Goal: Communication & Community: Share content

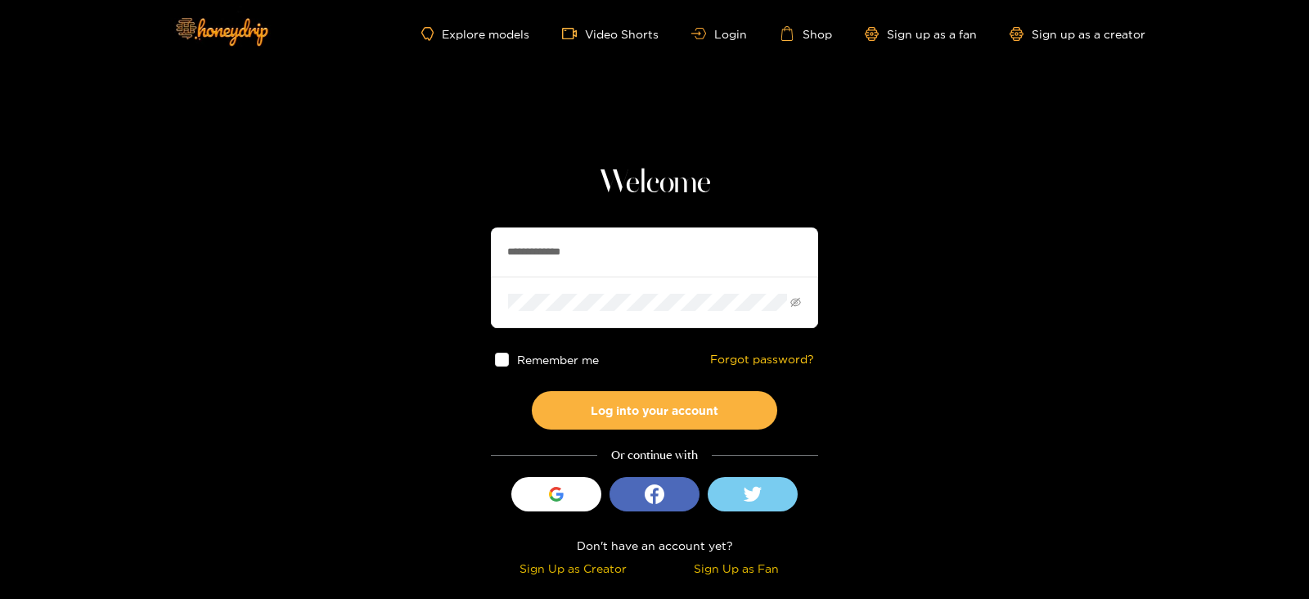
drag, startPoint x: 602, startPoint y: 256, endPoint x: 447, endPoint y: 264, distance: 155.7
click at [447, 264] on section "**********" at bounding box center [654, 291] width 1309 height 582
type input "*******"
click at [532, 391] on button "Log into your account" at bounding box center [655, 410] width 246 height 38
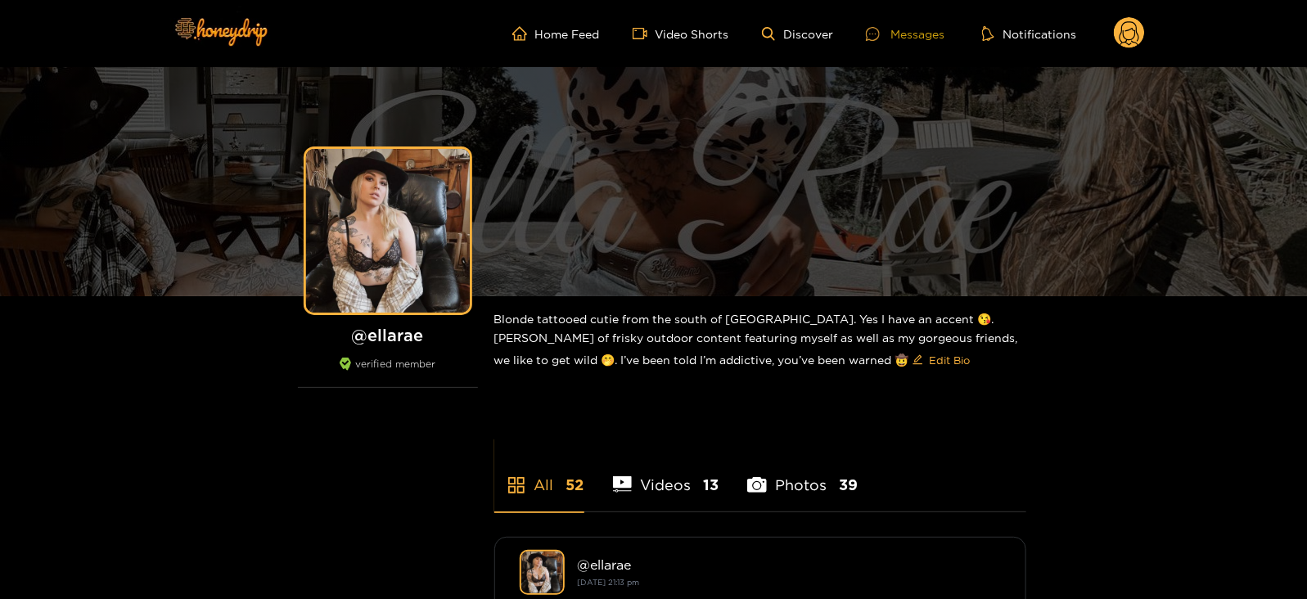
click at [931, 30] on div "Messages" at bounding box center [905, 34] width 79 height 19
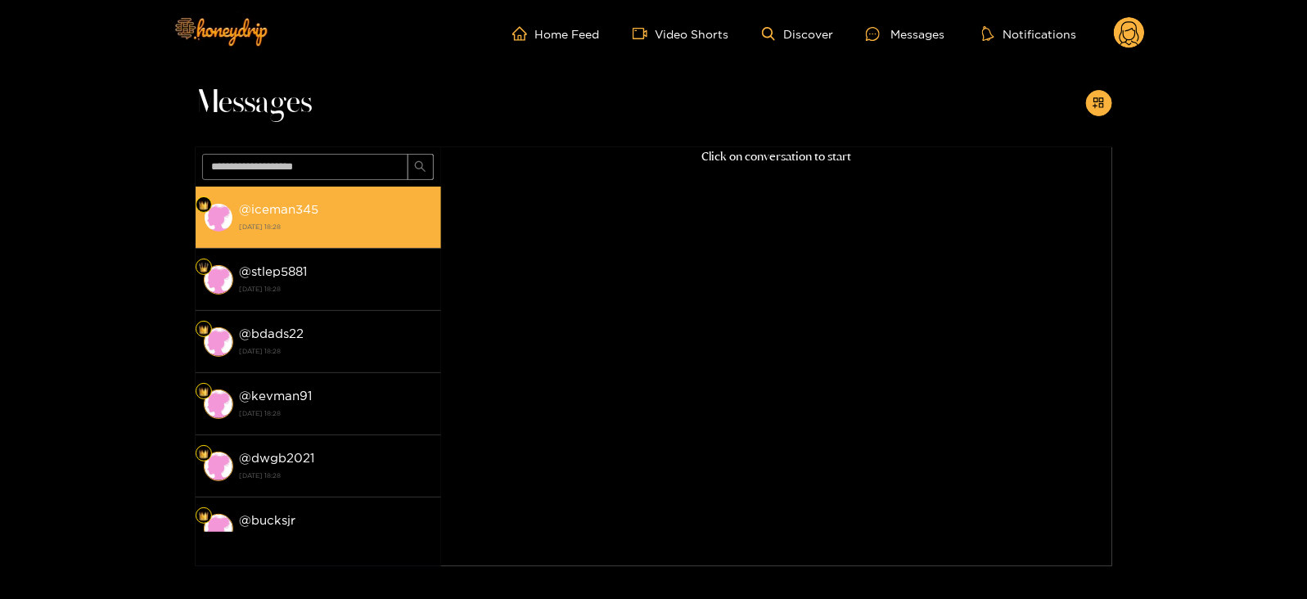
click at [333, 231] on strong "[DATE] 18:28" at bounding box center [336, 226] width 193 height 15
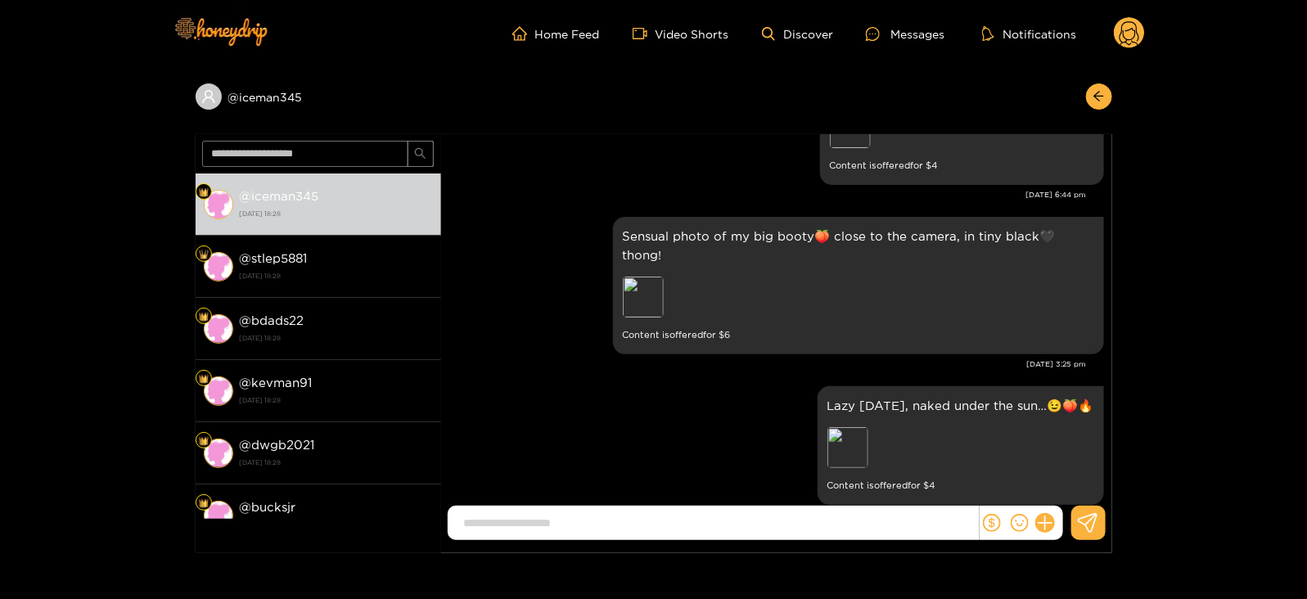
scroll to position [2589, 0]
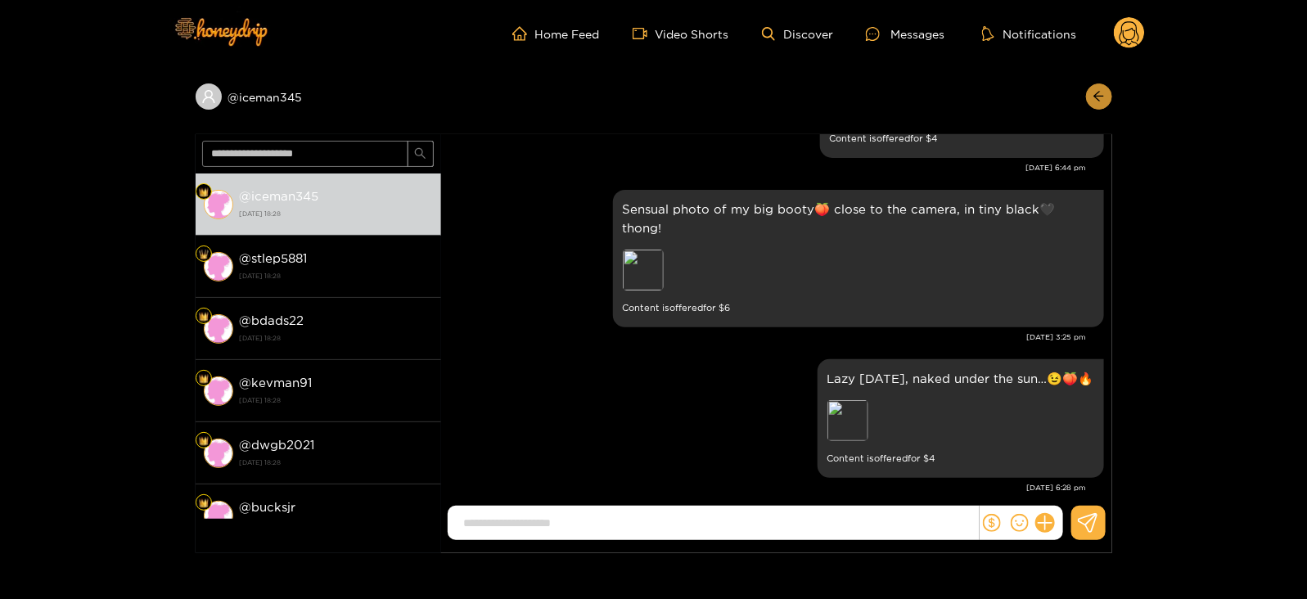
click at [1098, 88] on button "button" at bounding box center [1099, 96] width 26 height 26
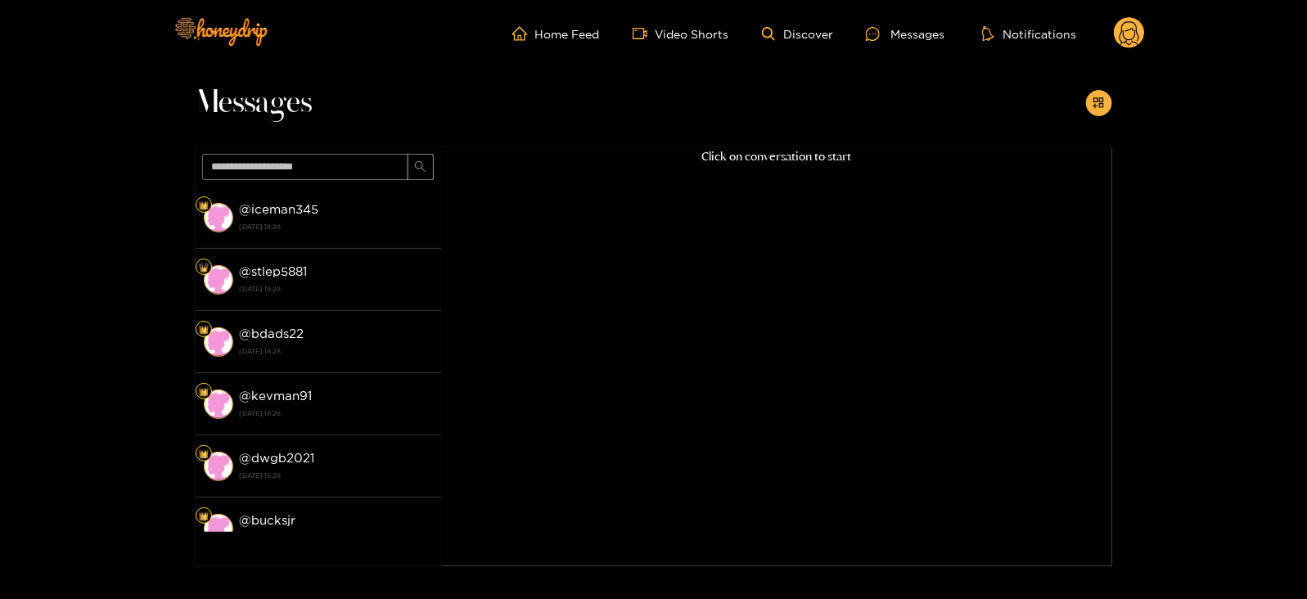
click at [1117, 41] on circle at bounding box center [1129, 32] width 31 height 31
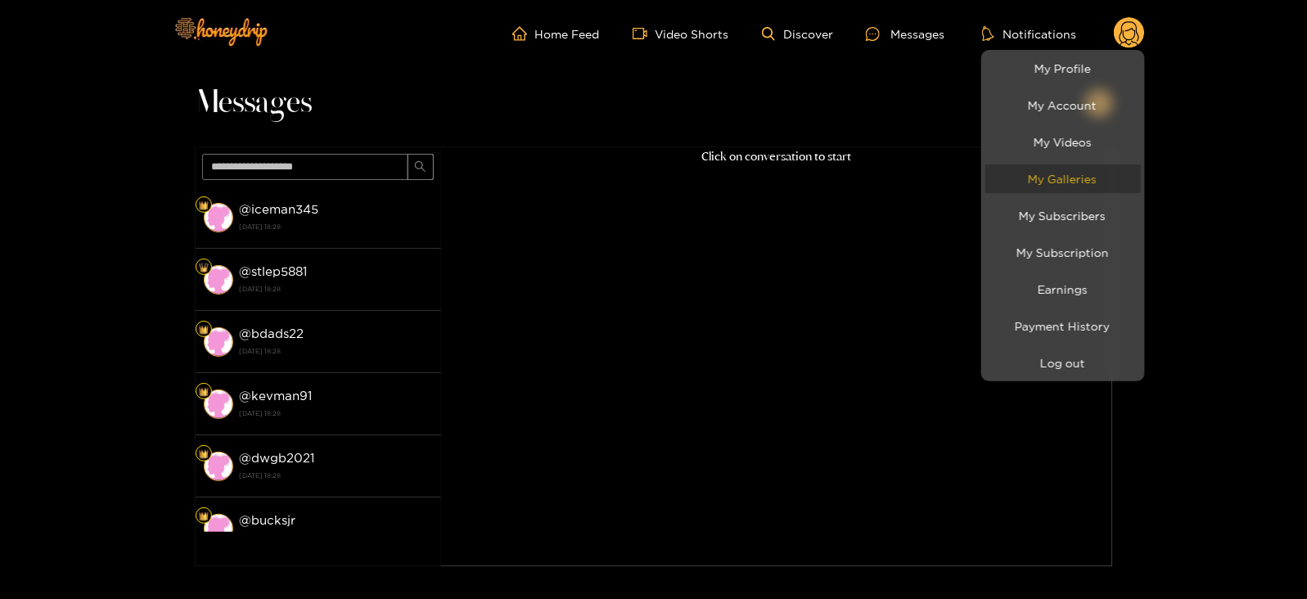
click at [1011, 172] on link "My Galleries" at bounding box center [1062, 178] width 155 height 29
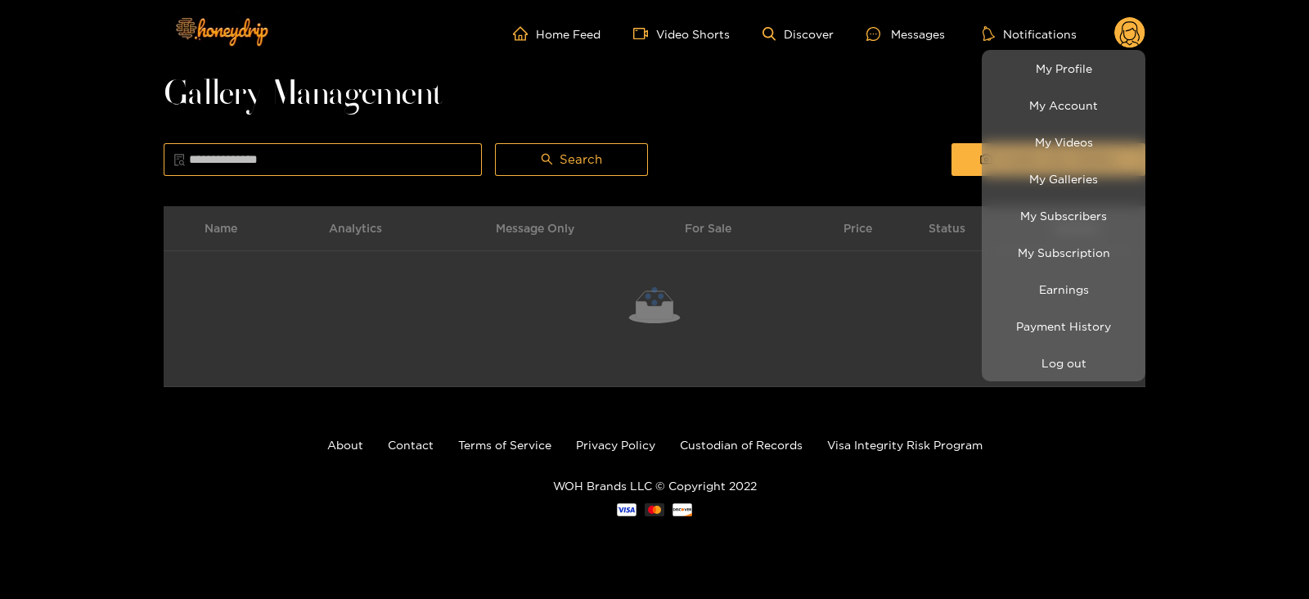
click at [928, 124] on div at bounding box center [654, 299] width 1309 height 599
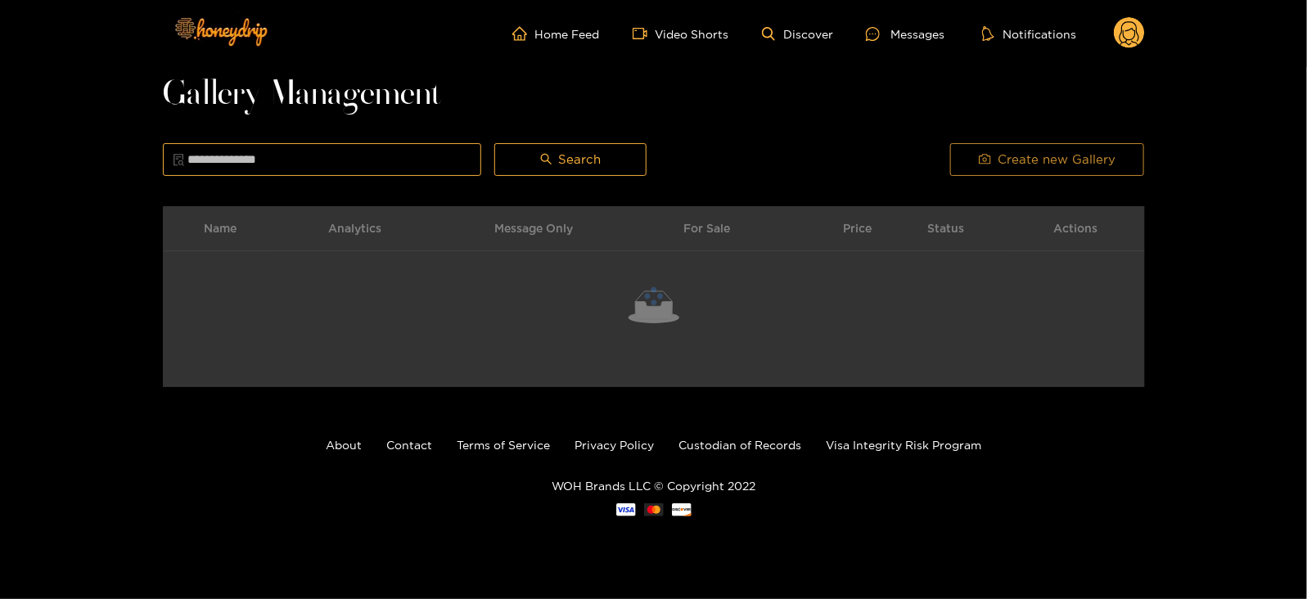
click at [954, 146] on button "Create new Gallery" at bounding box center [1047, 159] width 194 height 33
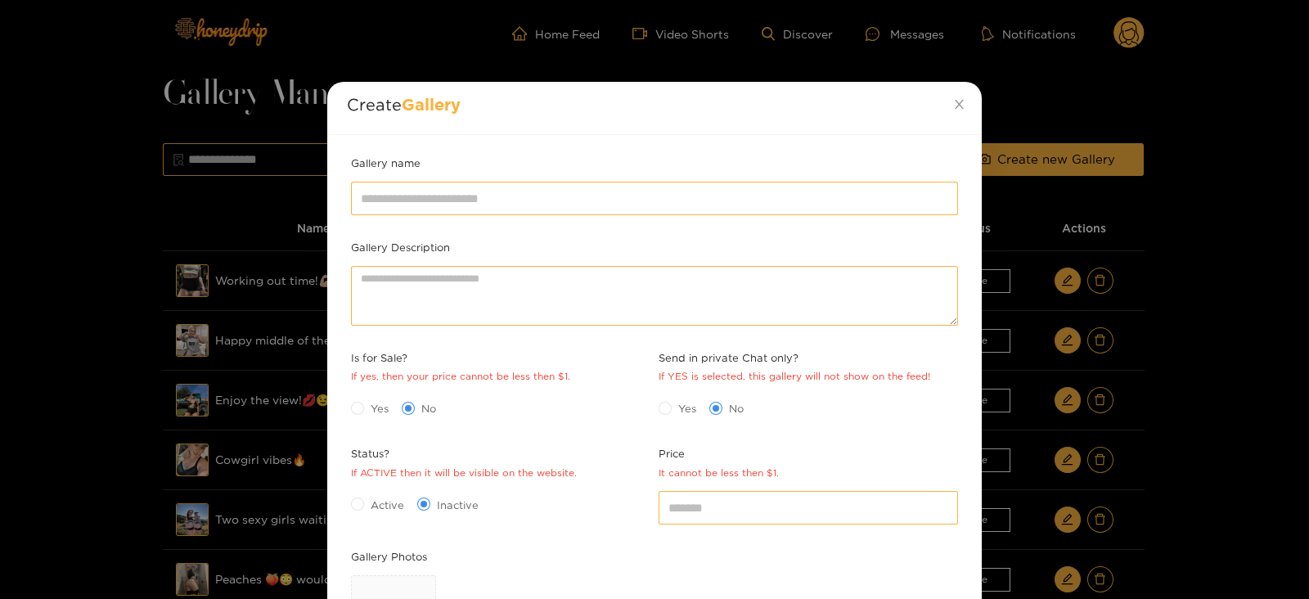
click at [448, 178] on div at bounding box center [654, 198] width 615 height 41
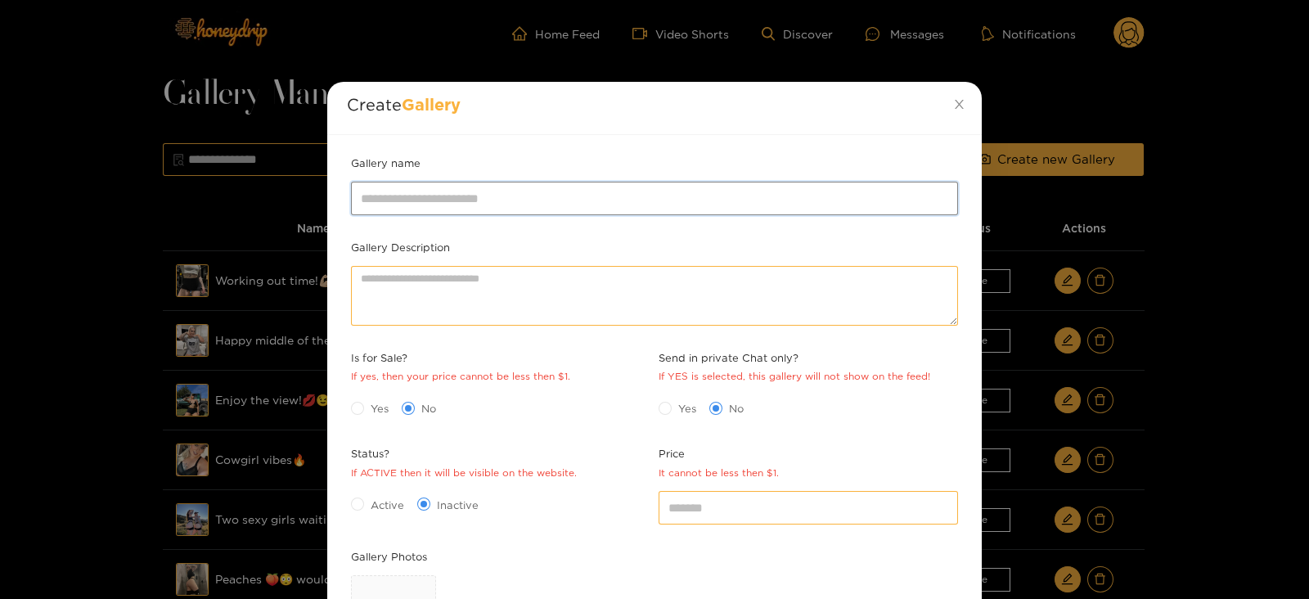
click at [444, 186] on input "Gallery name" at bounding box center [654, 198] width 607 height 33
type input "**********"
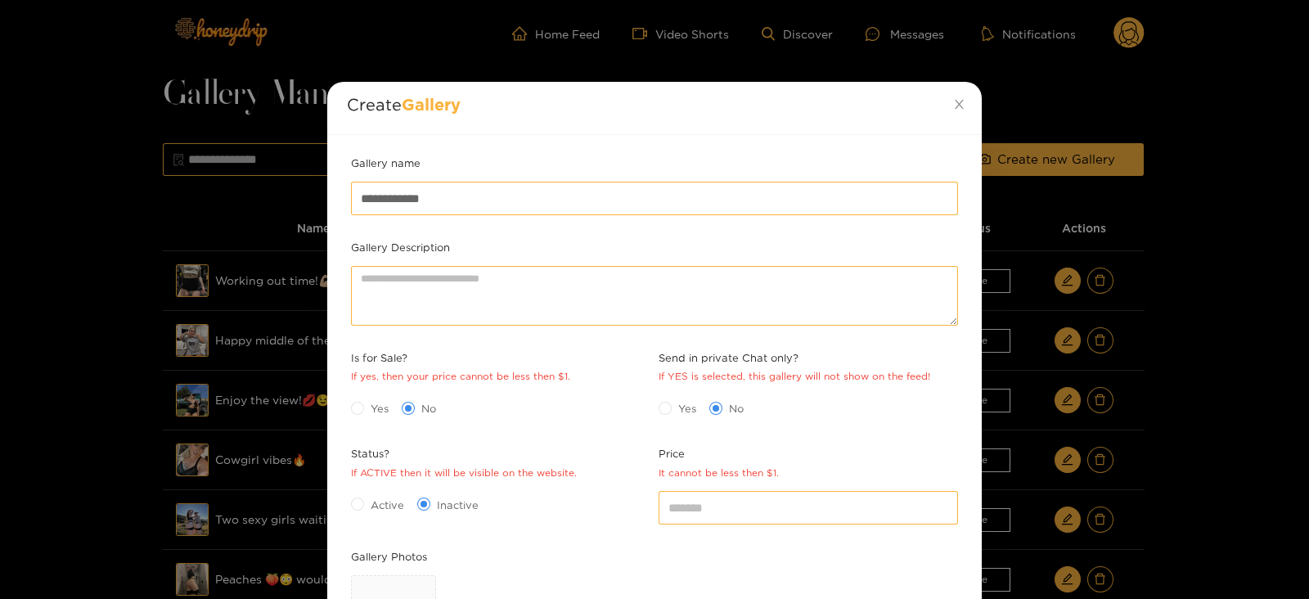
click at [731, 524] on div "*" at bounding box center [809, 507] width 308 height 41
click at [711, 509] on input "*" at bounding box center [809, 507] width 300 height 33
type input "*"
click at [363, 408] on span at bounding box center [357, 408] width 13 height 13
click at [376, 502] on span "Active" at bounding box center [387, 505] width 47 height 16
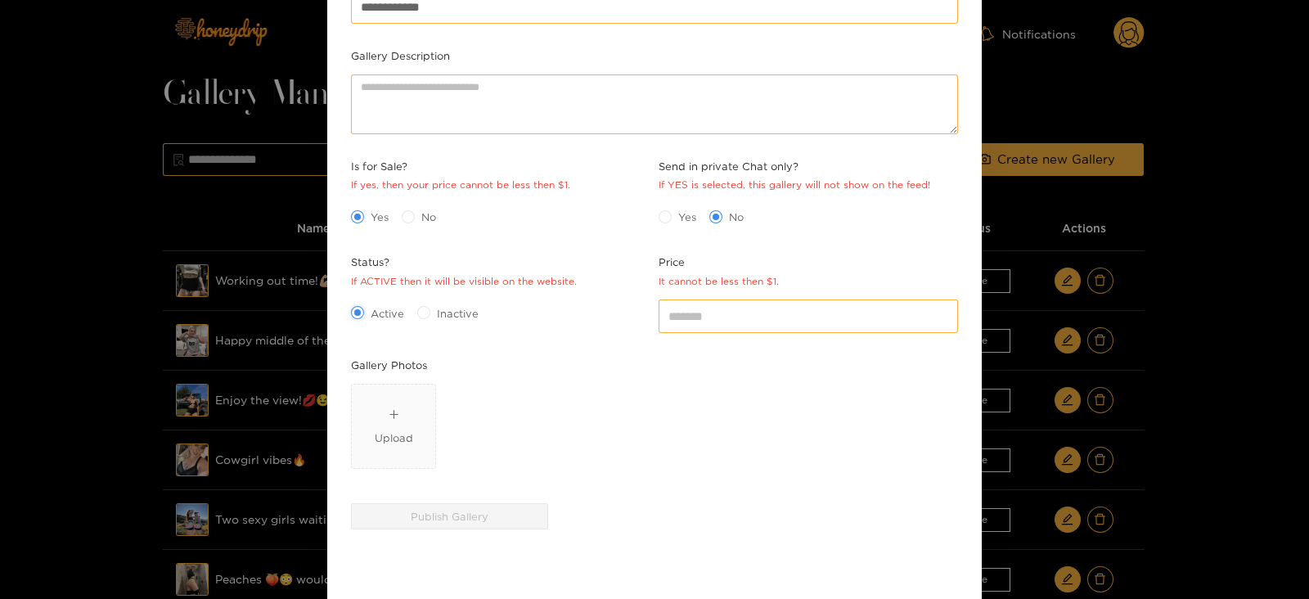
scroll to position [208, 0]
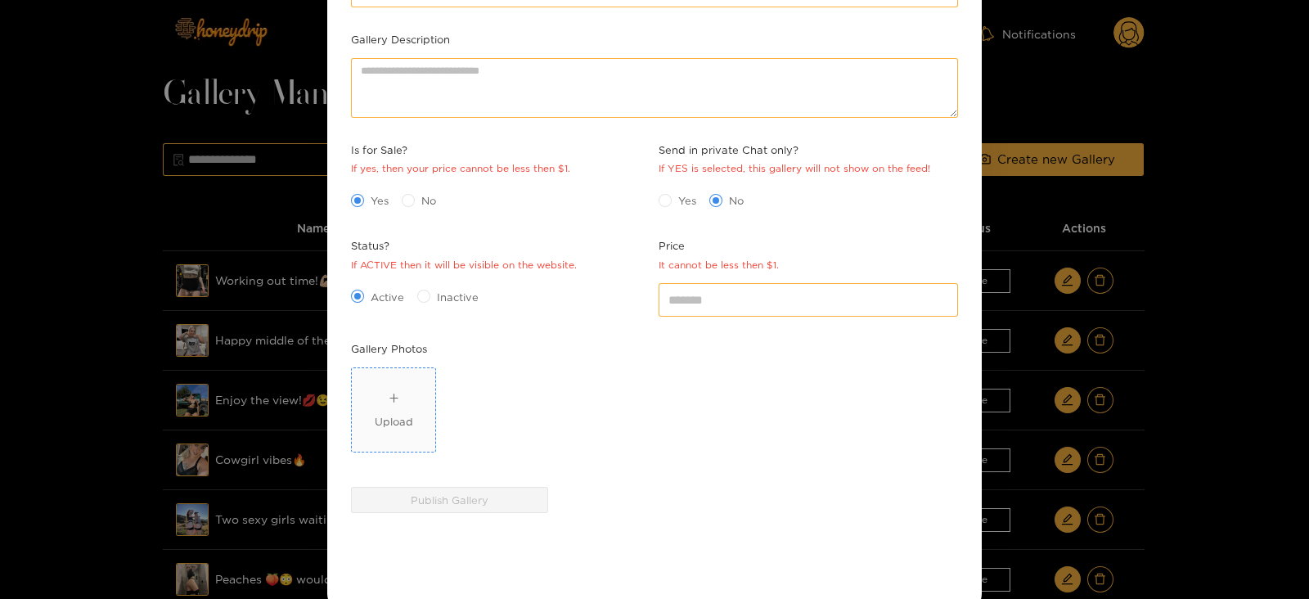
click at [390, 420] on div "Upload" at bounding box center [394, 421] width 38 height 16
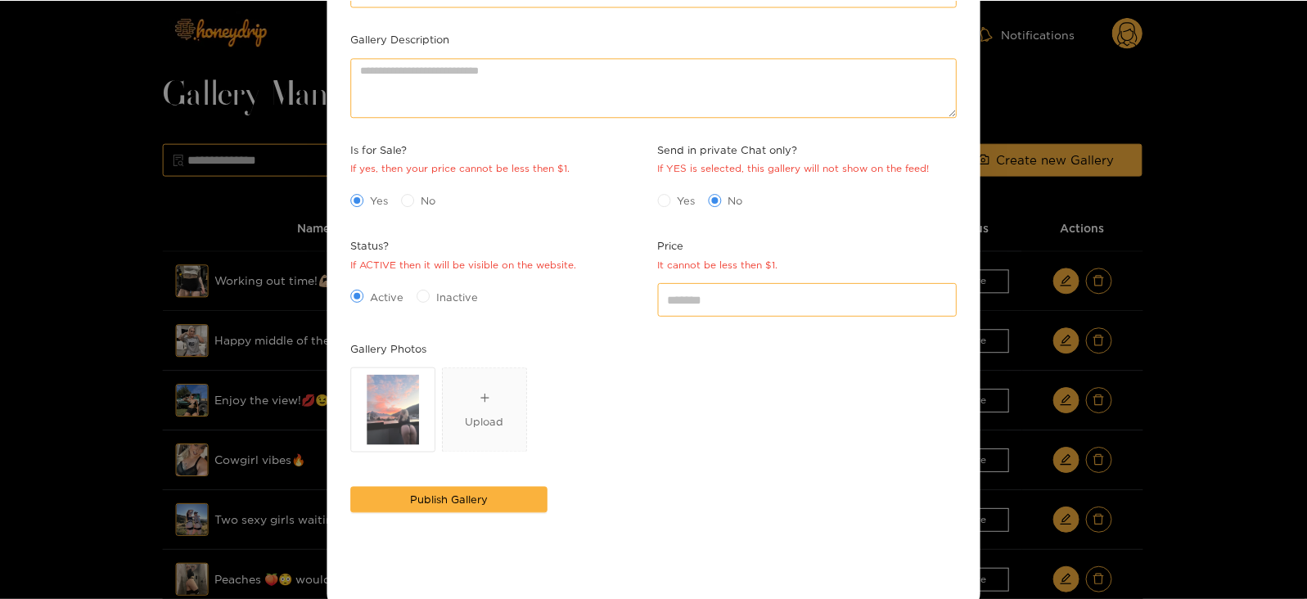
scroll to position [237, 0]
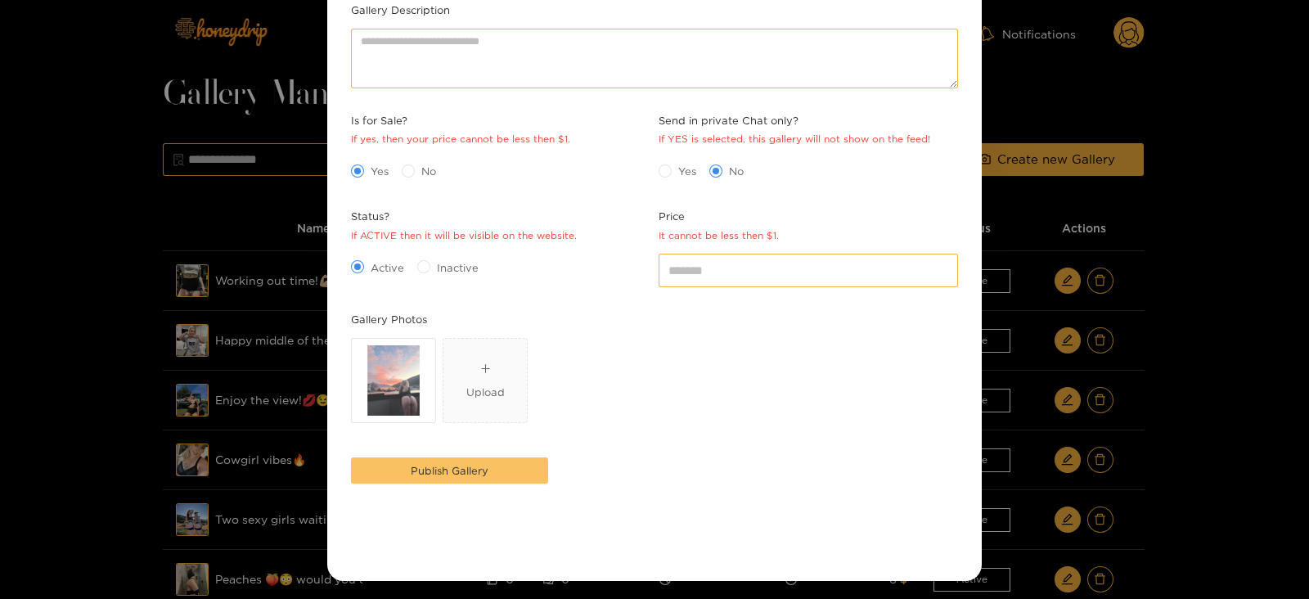
click at [435, 462] on span "Publish Gallery" at bounding box center [450, 470] width 78 height 16
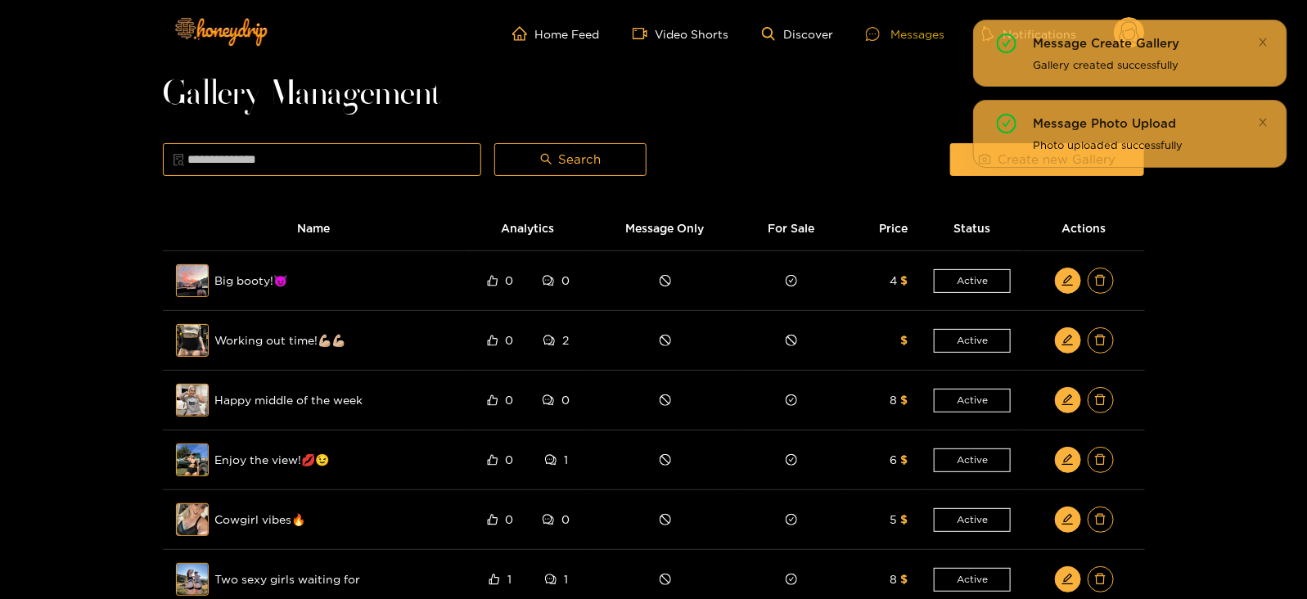
click at [900, 30] on div "Messages" at bounding box center [905, 34] width 79 height 19
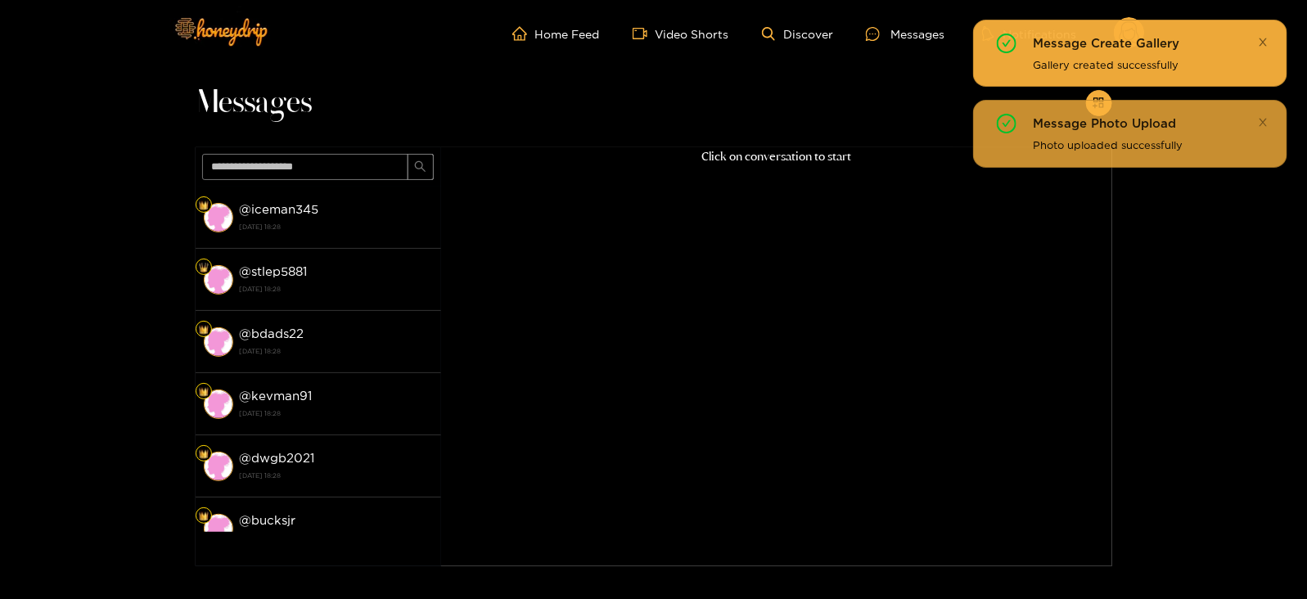
click at [1258, 38] on icon "close" at bounding box center [1263, 42] width 11 height 11
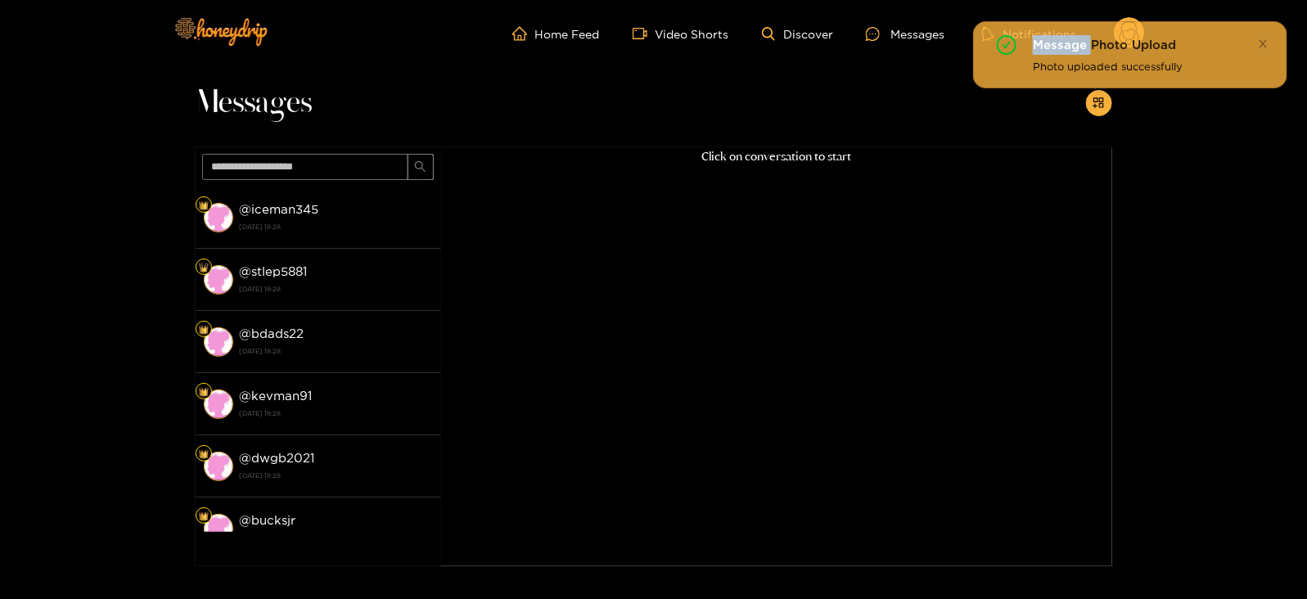
click at [1258, 38] on icon "close" at bounding box center [1263, 42] width 11 height 11
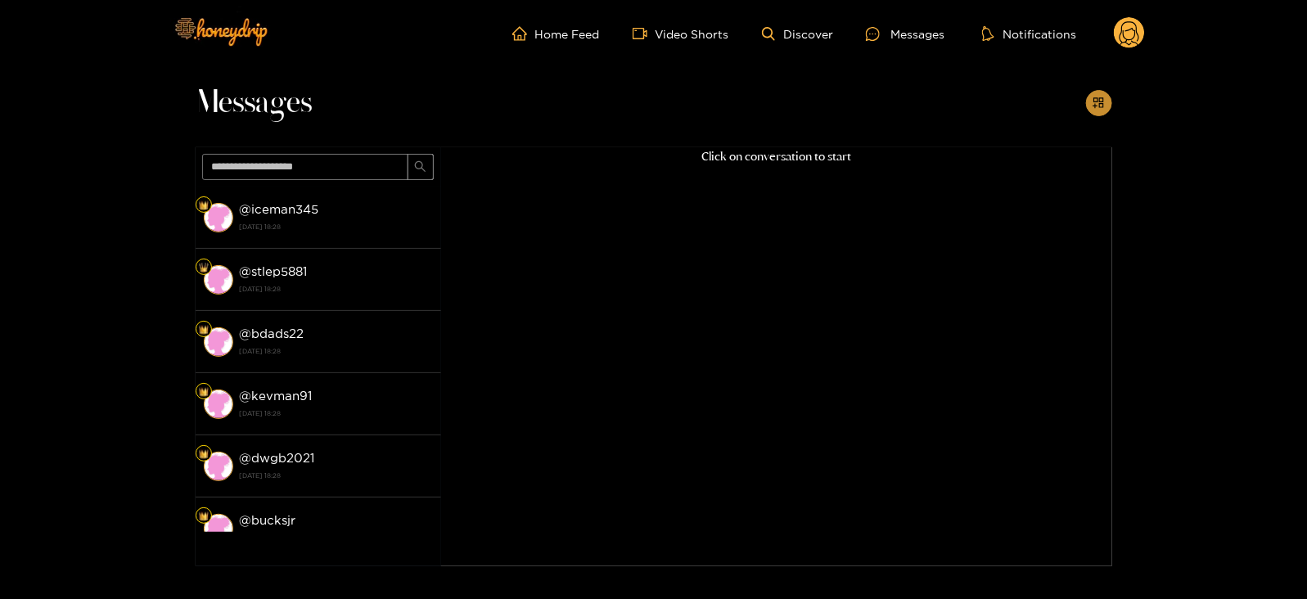
click at [1088, 100] on button "button" at bounding box center [1099, 103] width 26 height 26
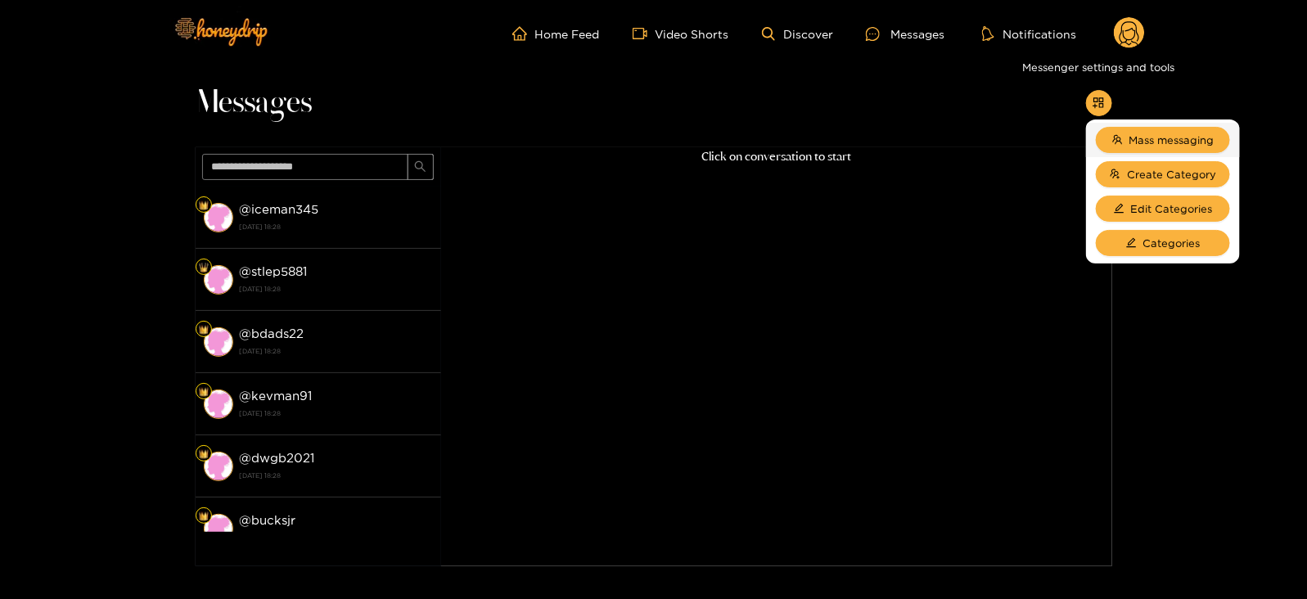
click at [1125, 125] on li "Mass messaging" at bounding box center [1163, 140] width 154 height 34
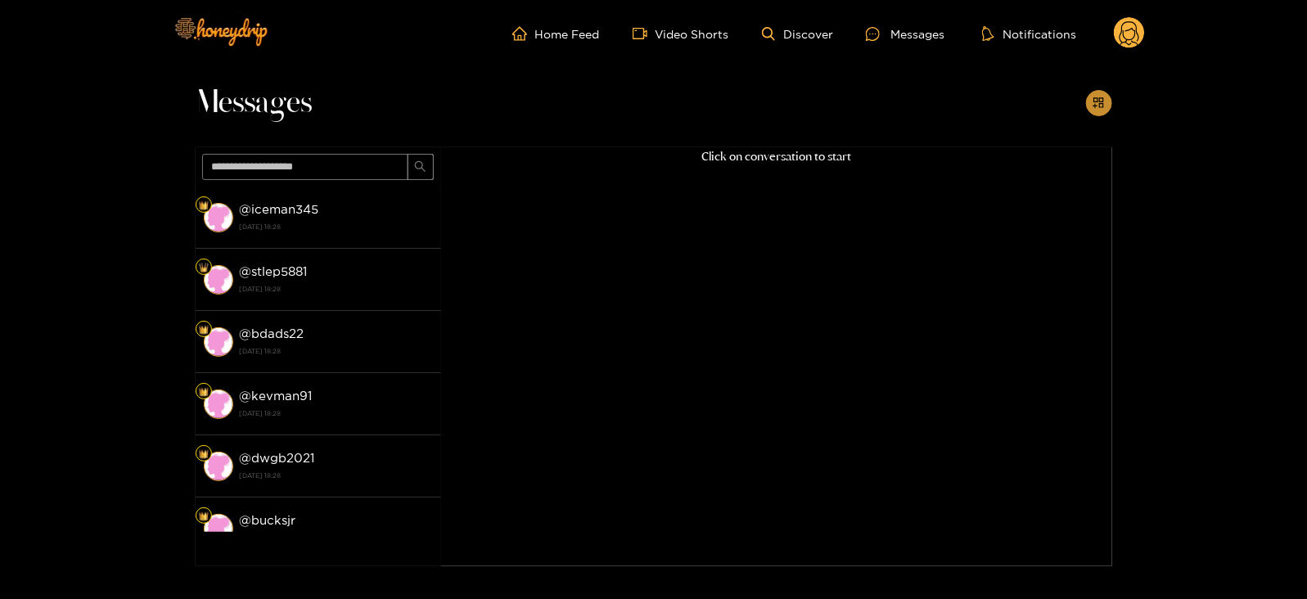
click at [1106, 100] on button "button" at bounding box center [1099, 103] width 26 height 26
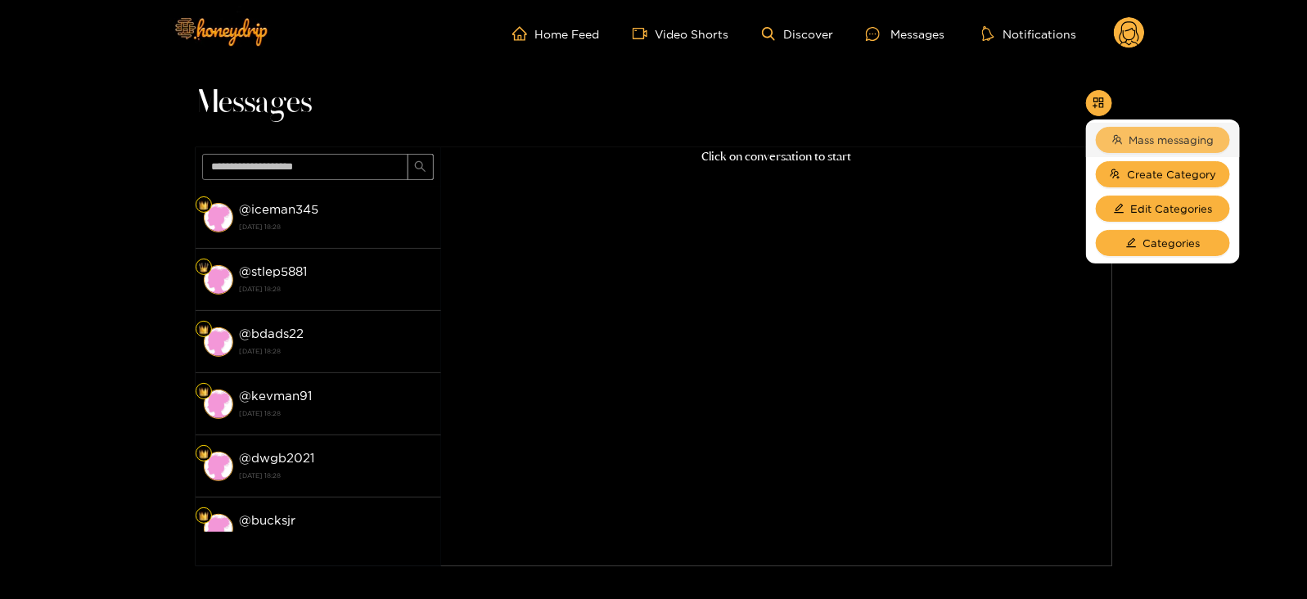
click at [1143, 135] on span "Mass messaging" at bounding box center [1171, 140] width 85 height 16
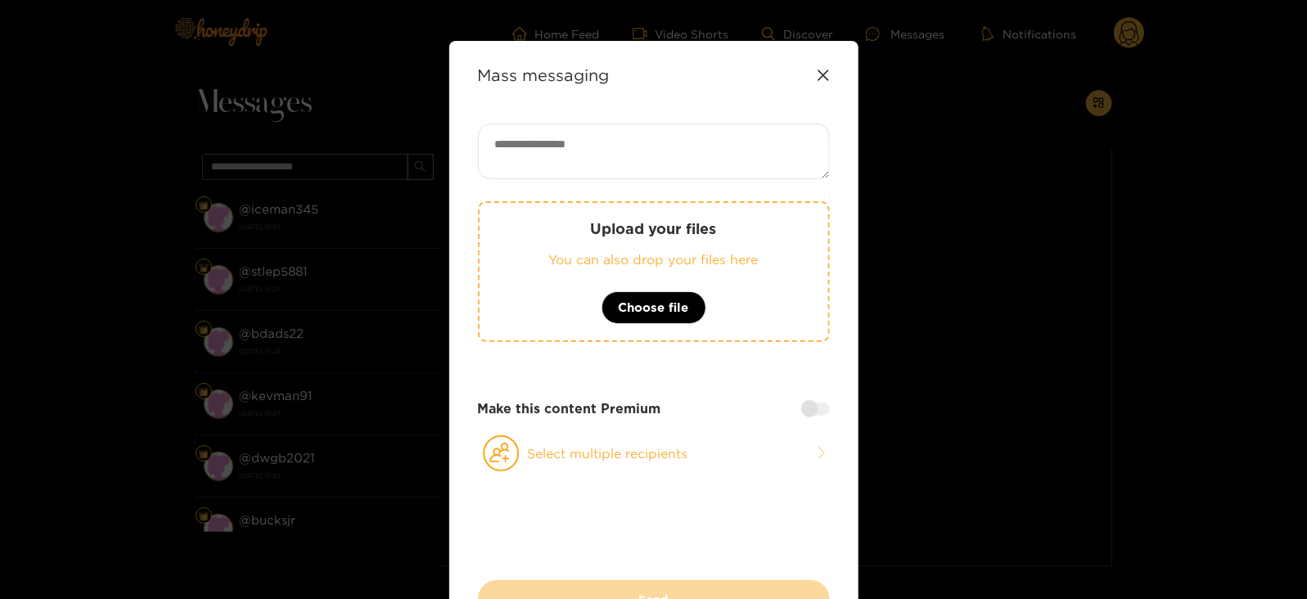
click at [763, 160] on textarea at bounding box center [654, 152] width 352 height 56
paste textarea "**********"
paste textarea "****"
type textarea "**********"
click at [679, 250] on p "You can also drop your files here" at bounding box center [653, 259] width 283 height 19
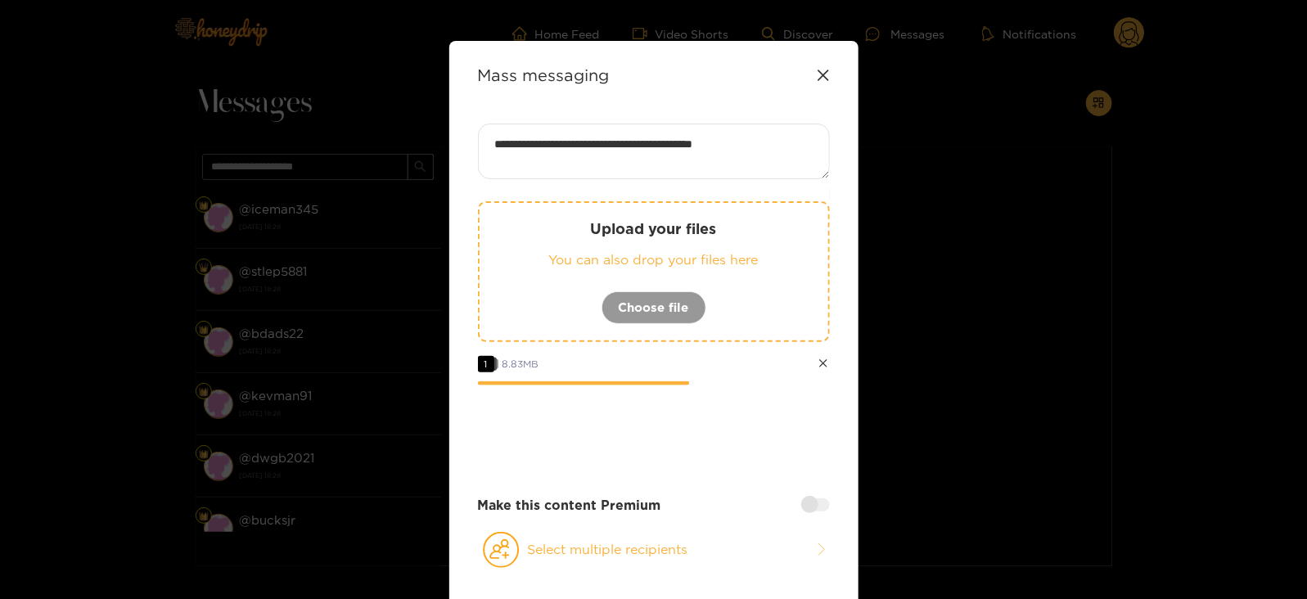
click at [817, 505] on div at bounding box center [815, 504] width 29 height 13
click at [673, 571] on input "number" at bounding box center [654, 578] width 352 height 36
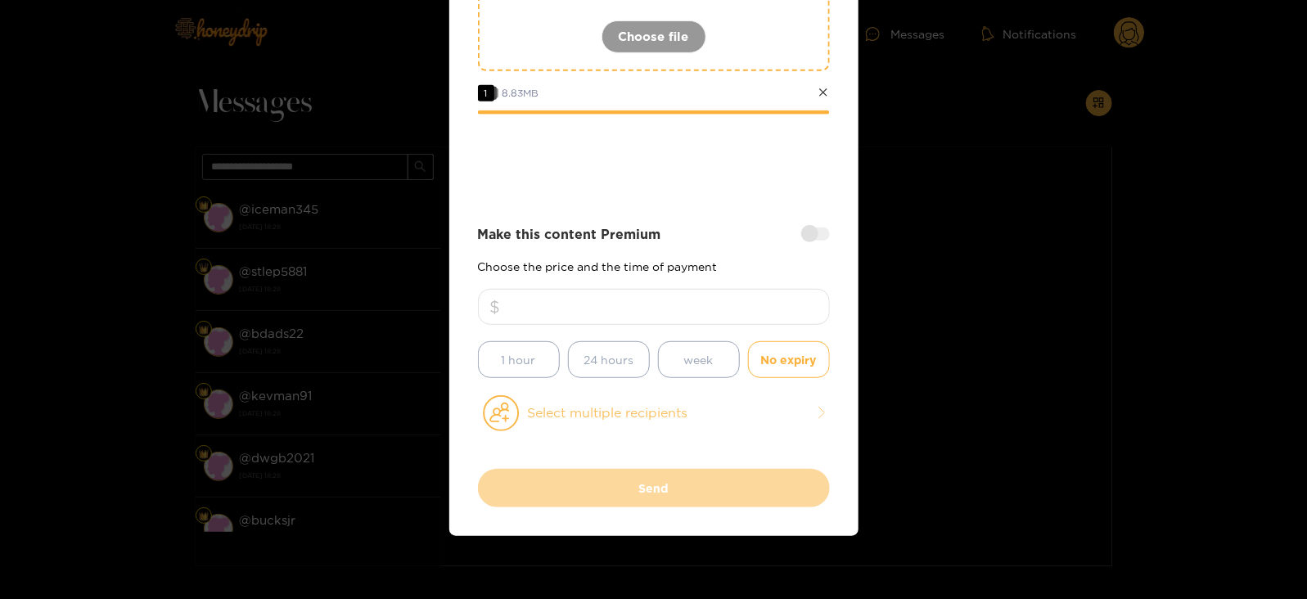
type input "*"
click at [551, 400] on button "Select multiple recipients" at bounding box center [654, 413] width 352 height 38
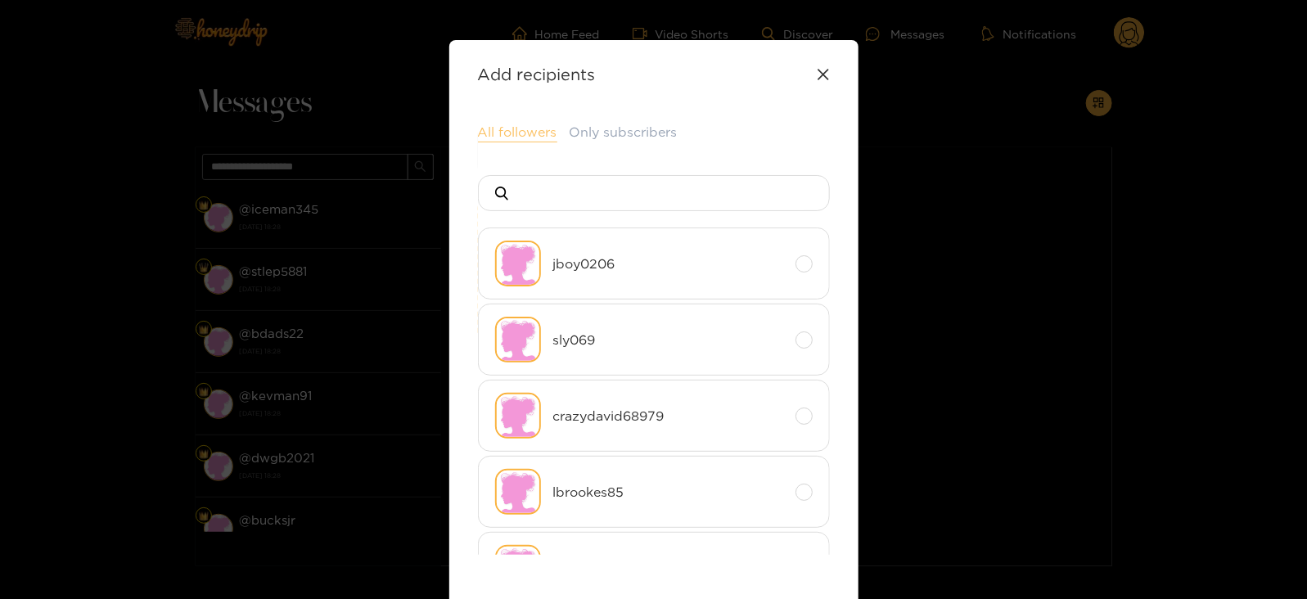
click at [530, 141] on button "All followers" at bounding box center [517, 133] width 79 height 20
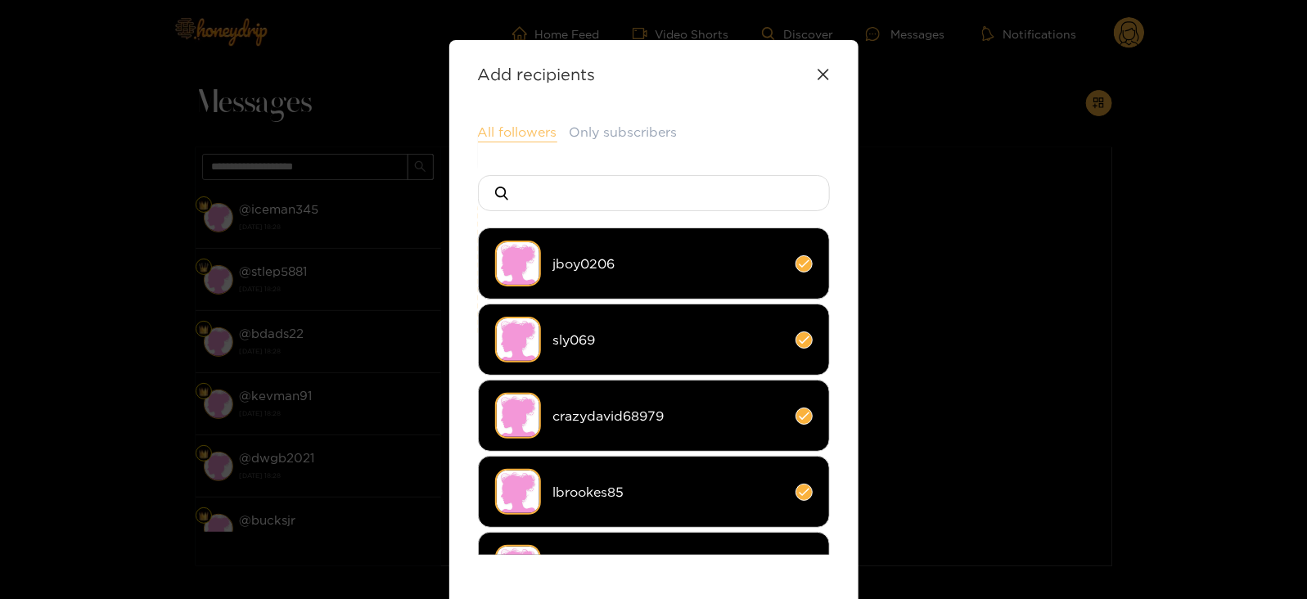
scroll to position [351, 0]
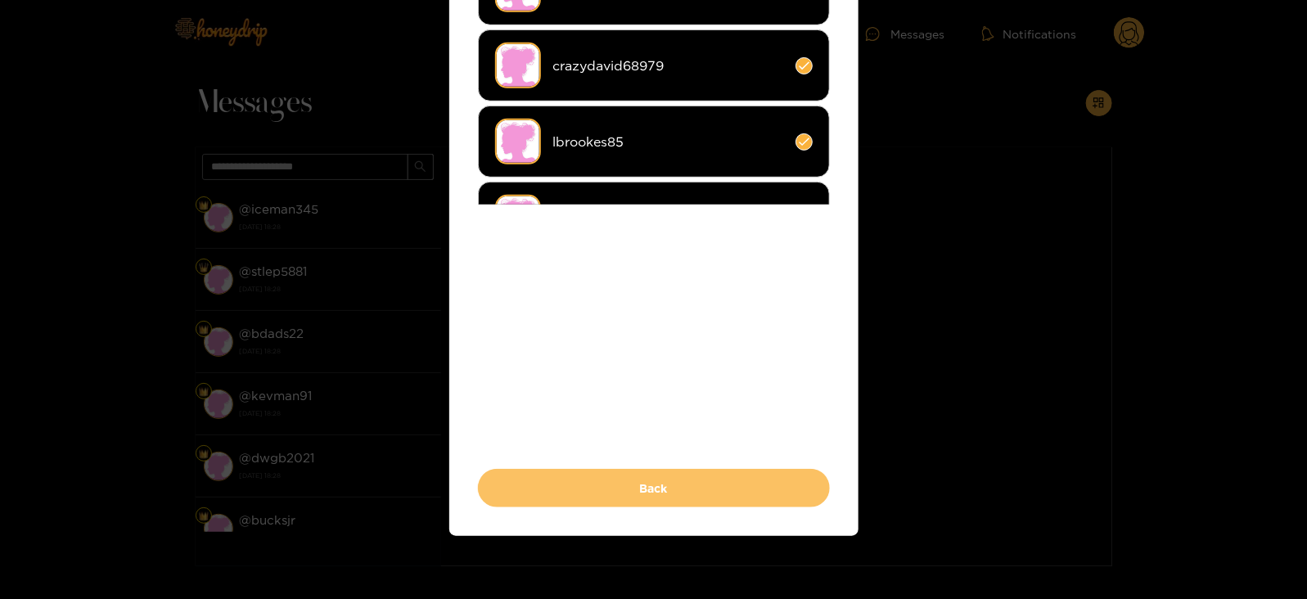
click at [539, 496] on button "Back" at bounding box center [654, 488] width 352 height 38
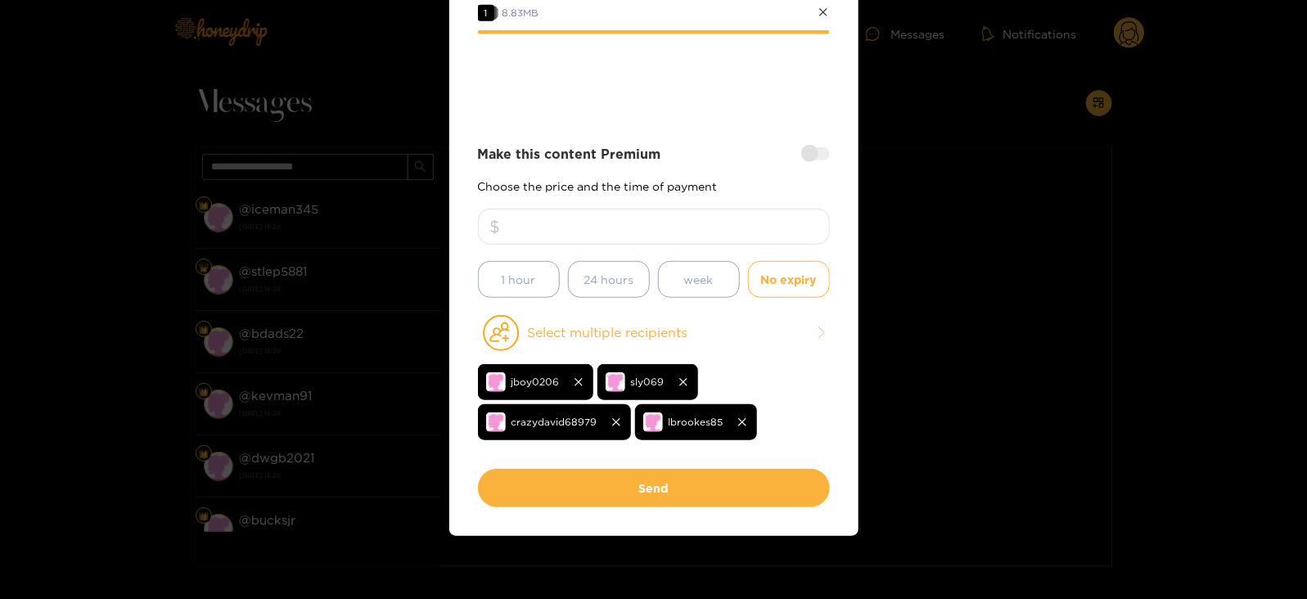
click at [539, 496] on button "Send" at bounding box center [654, 488] width 352 height 38
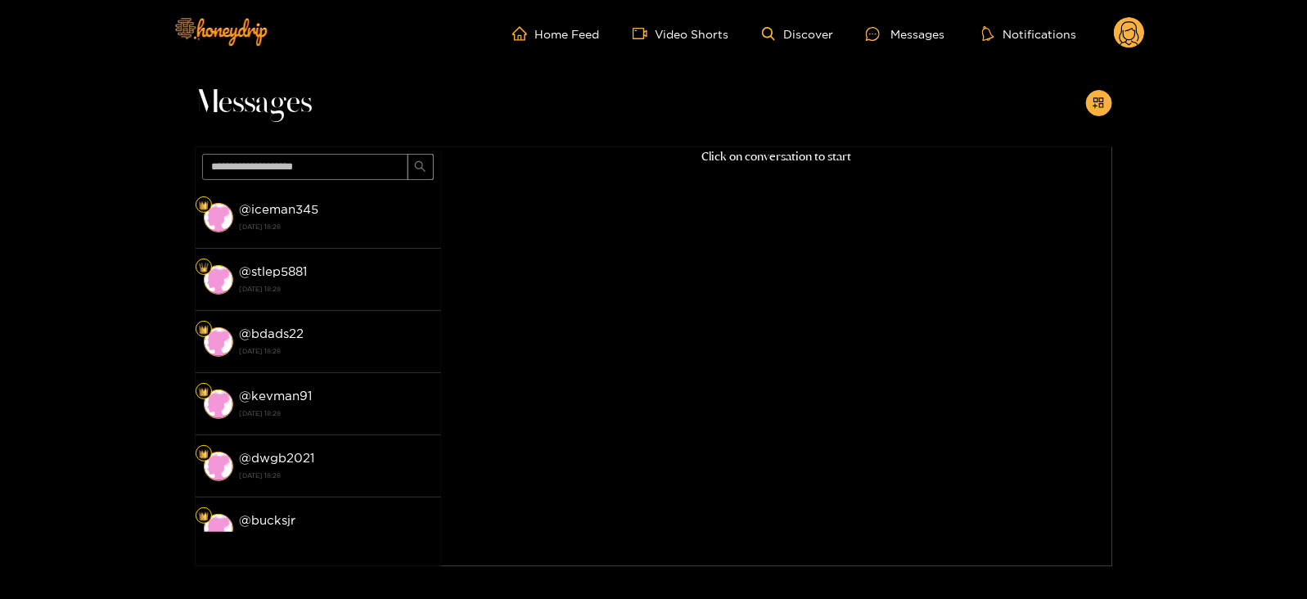
scroll to position [175, 0]
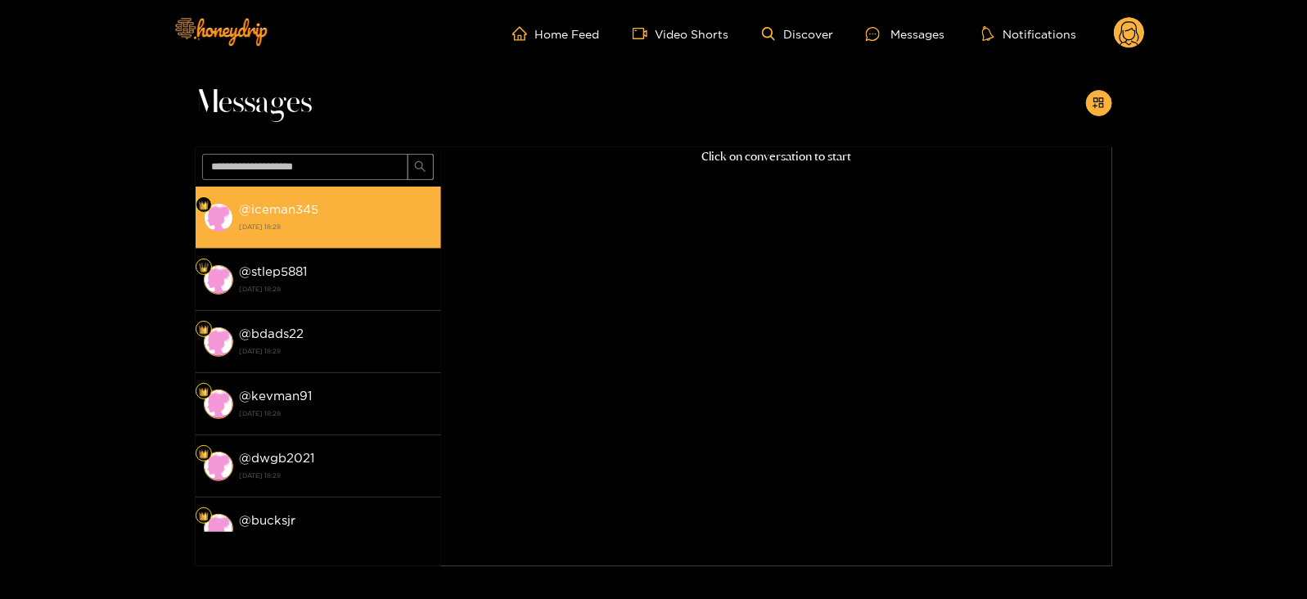
click at [404, 210] on div "@ iceman345 [DATE] 18:28" at bounding box center [336, 217] width 193 height 37
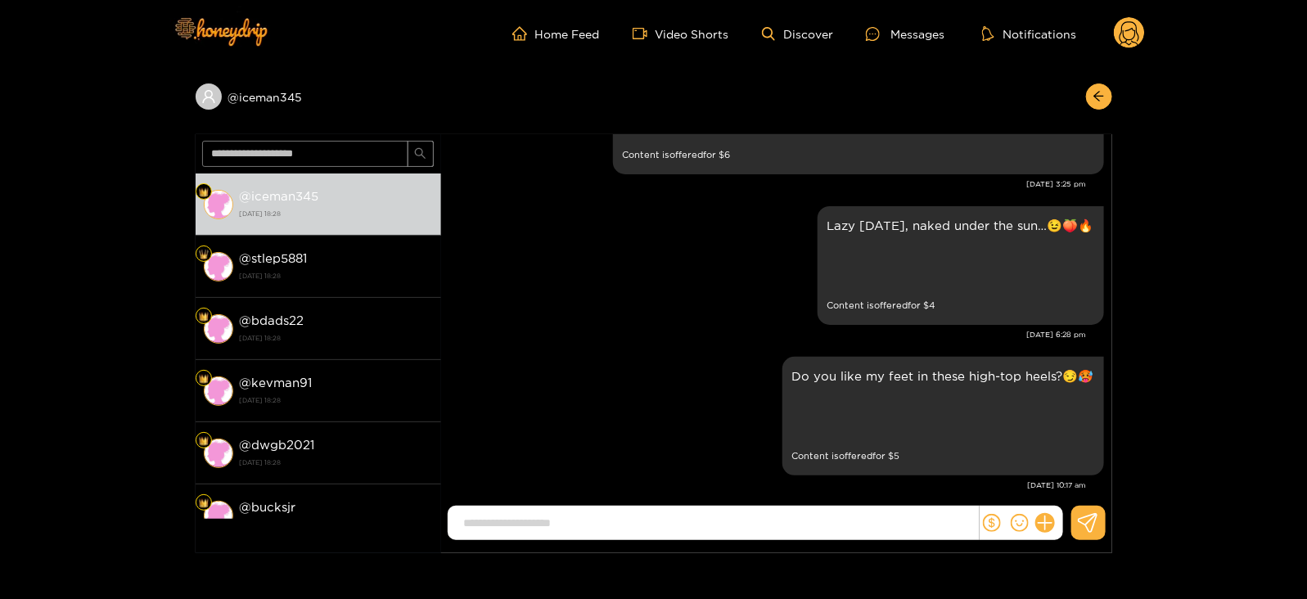
scroll to position [2657, 0]
click at [1124, 42] on icon at bounding box center [1130, 35] width 20 height 29
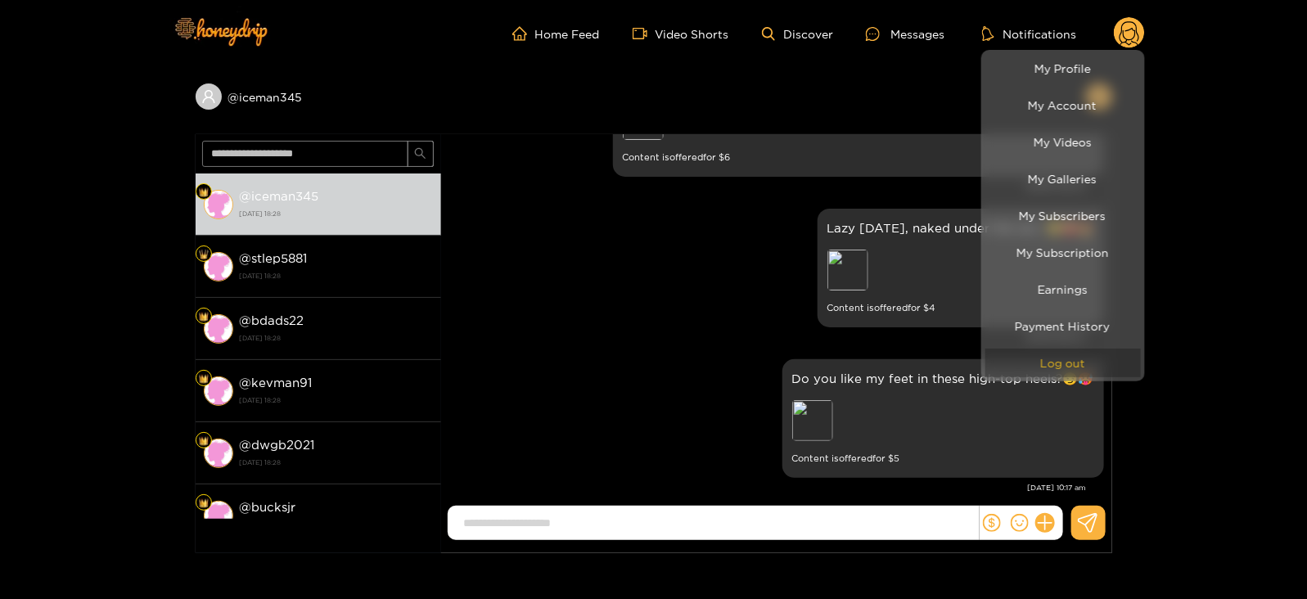
click at [1016, 370] on button "Log out" at bounding box center [1062, 363] width 155 height 29
